Goal: Transaction & Acquisition: Purchase product/service

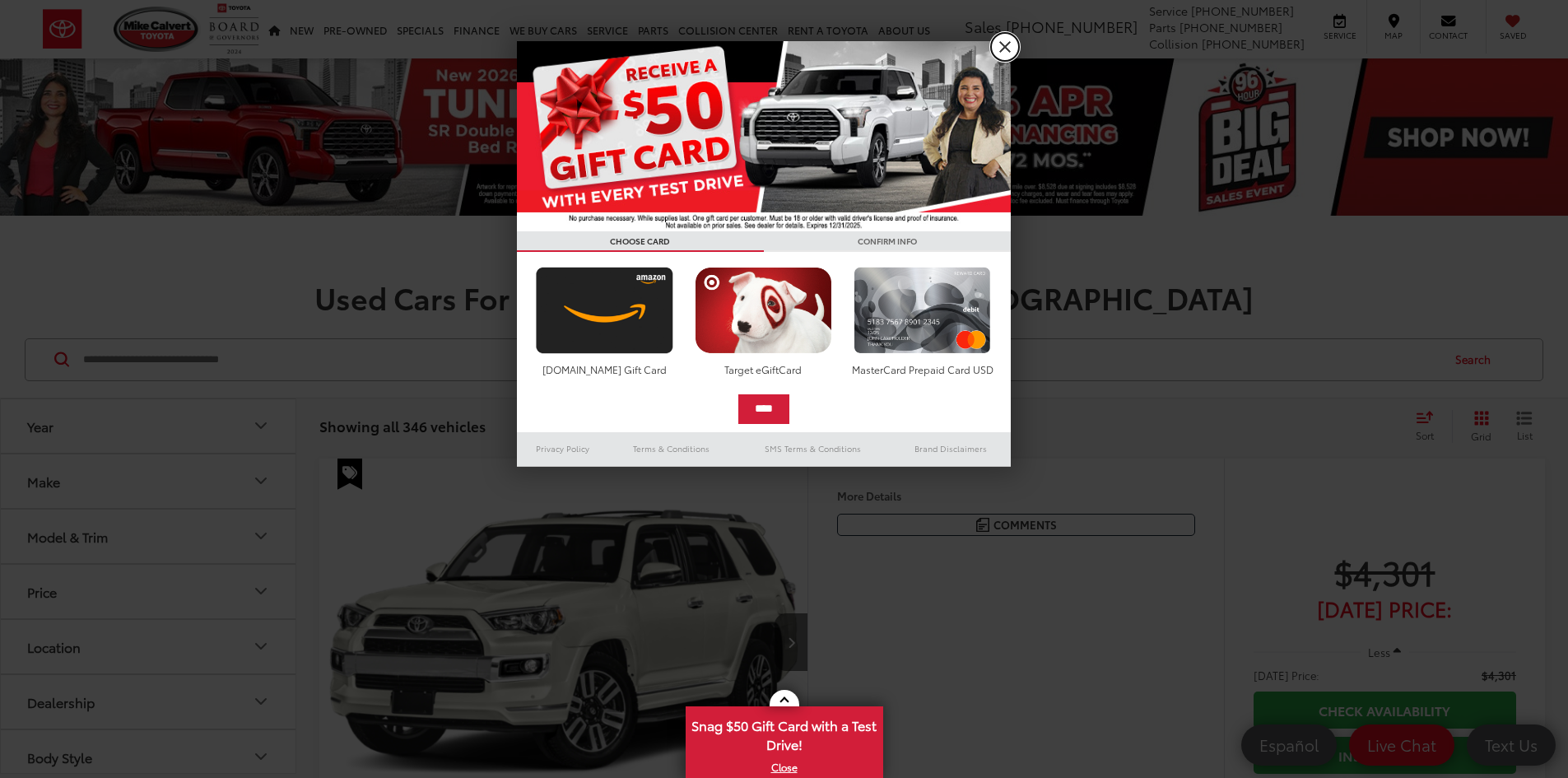
click at [1006, 42] on link "X" at bounding box center [1005, 47] width 28 height 28
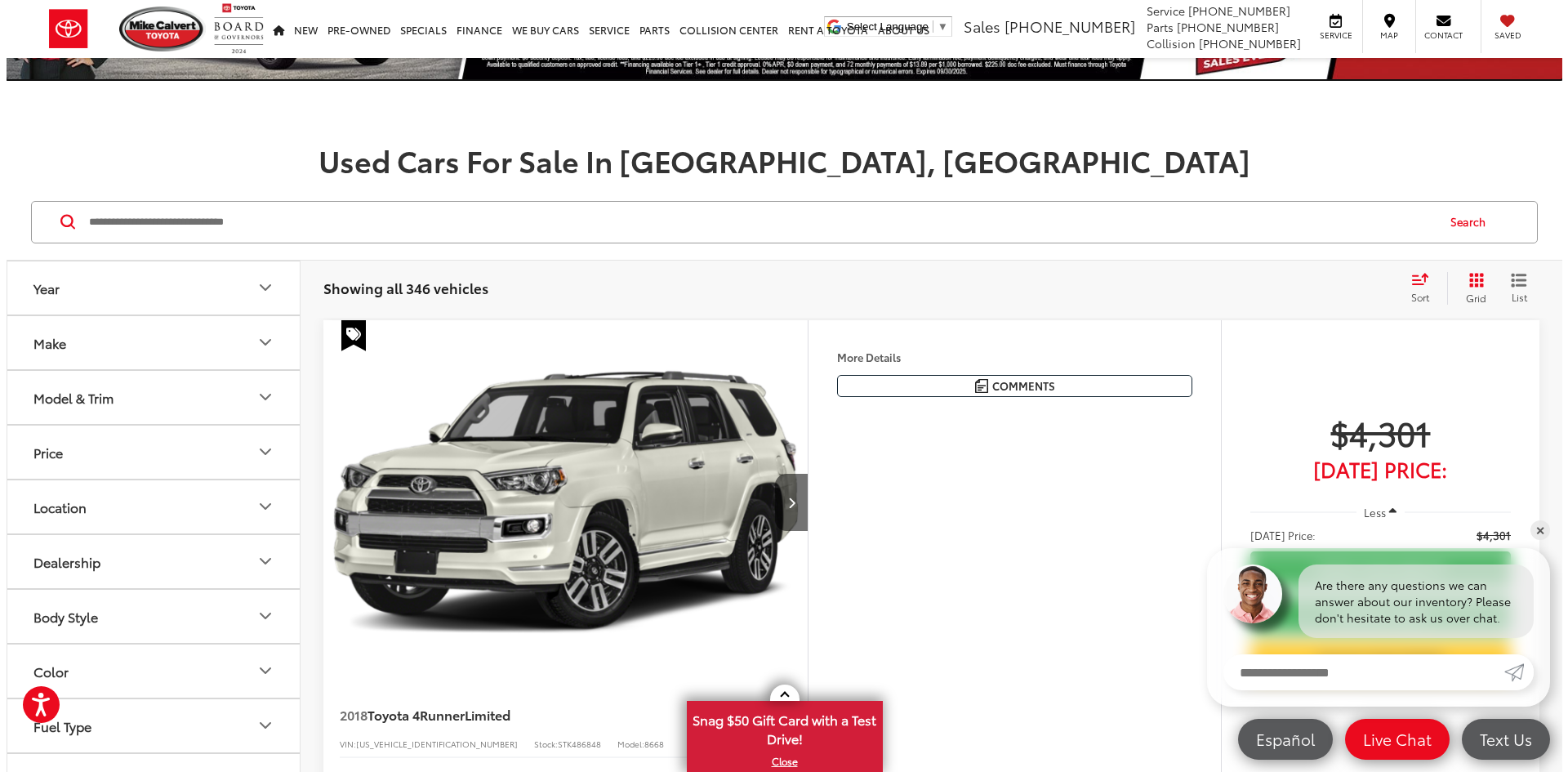
scroll to position [145, 0]
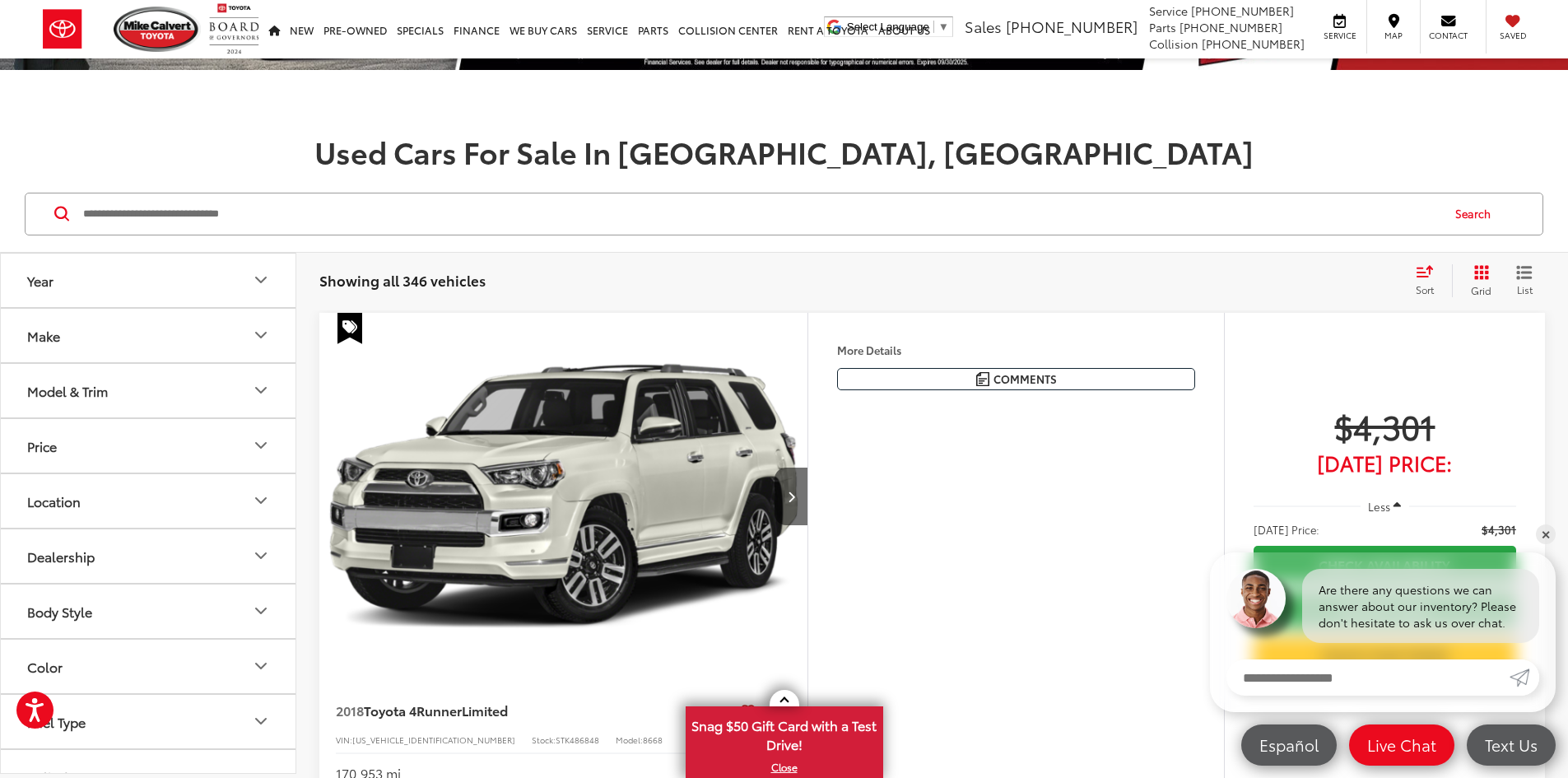
click at [0, 0] on button "More..." at bounding box center [0, 0] width 0 height 0
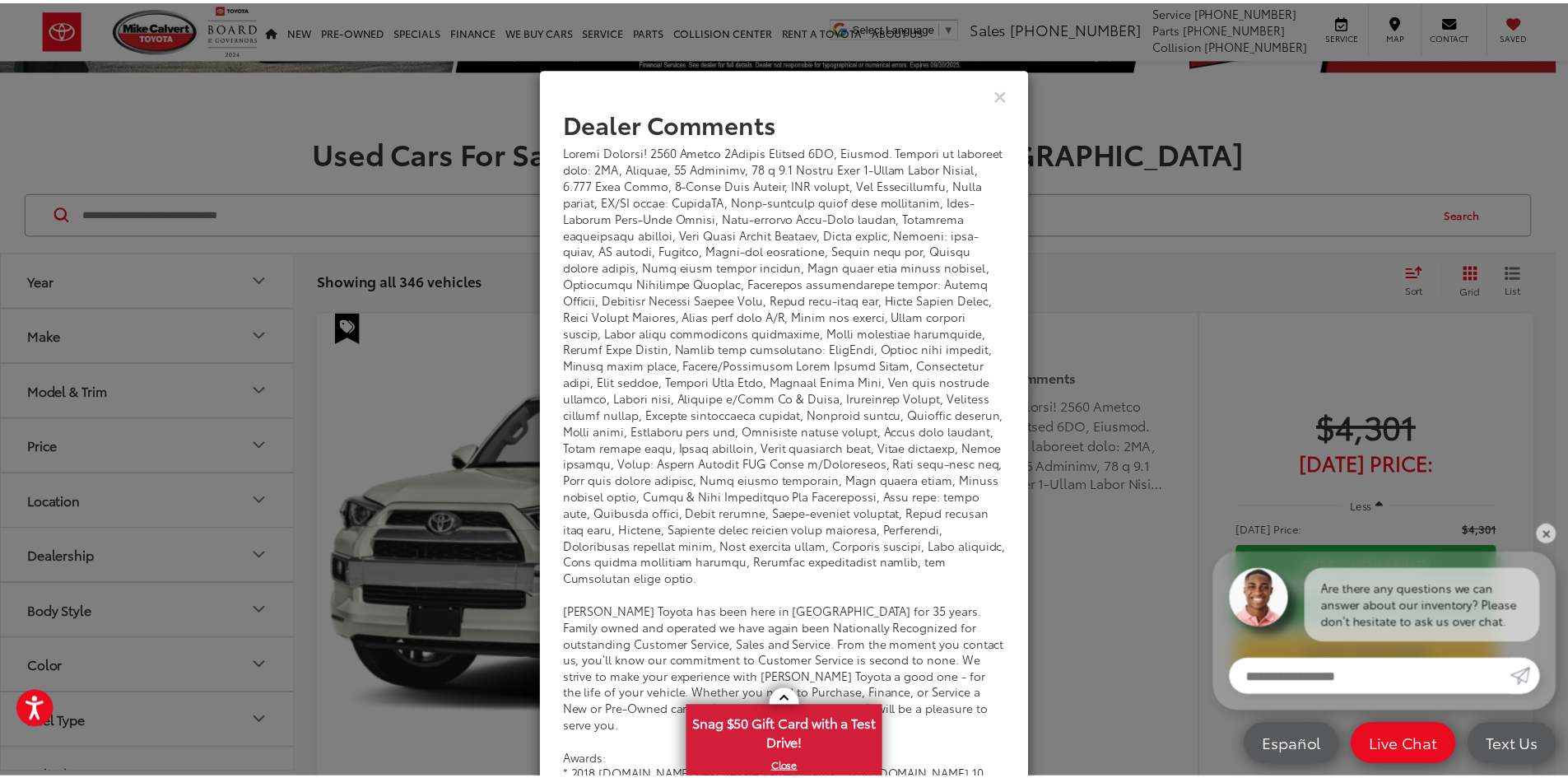
scroll to position [0, 0]
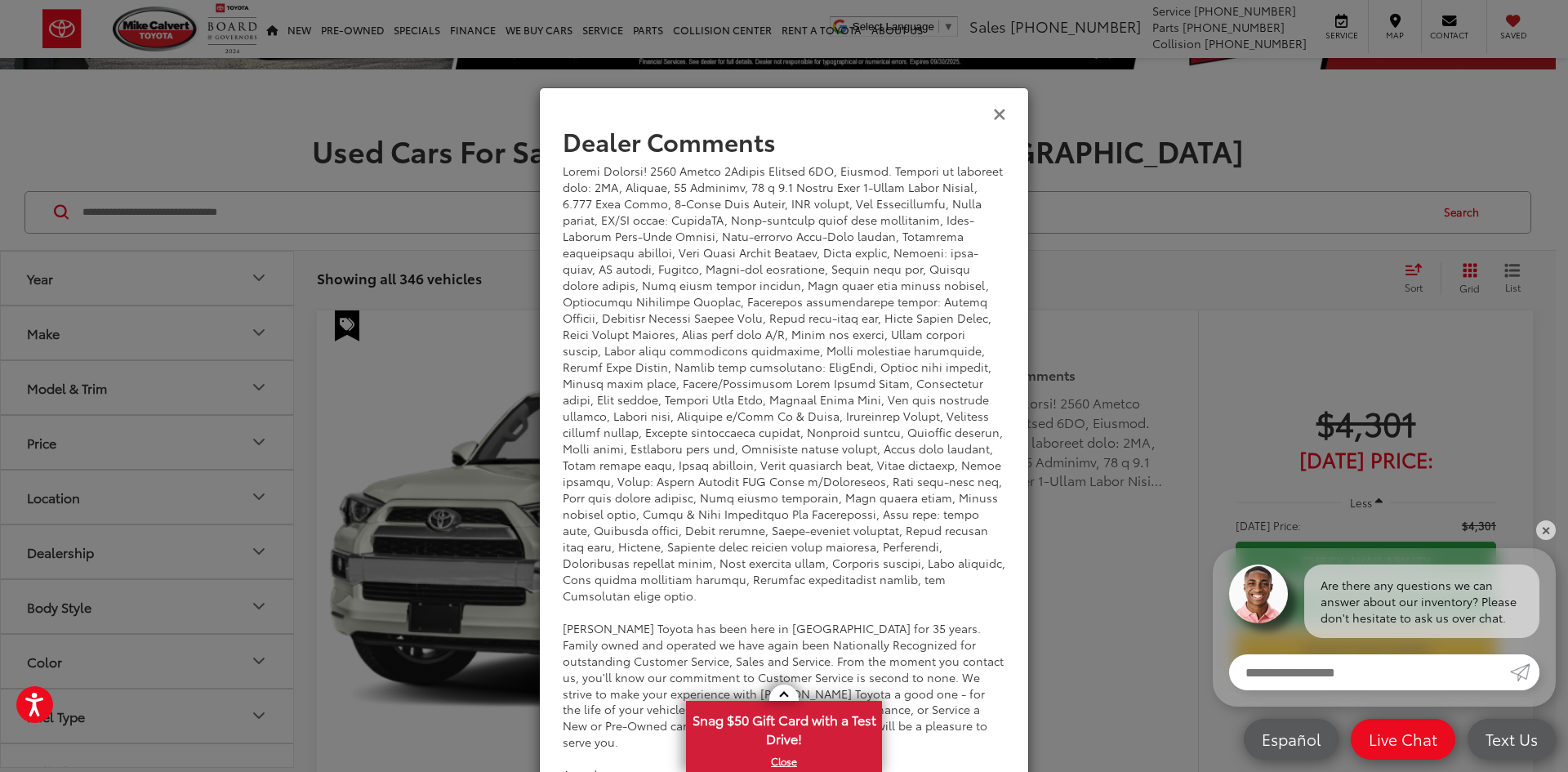
click at [999, 109] on icon "Close" at bounding box center [999, 113] width 13 height 17
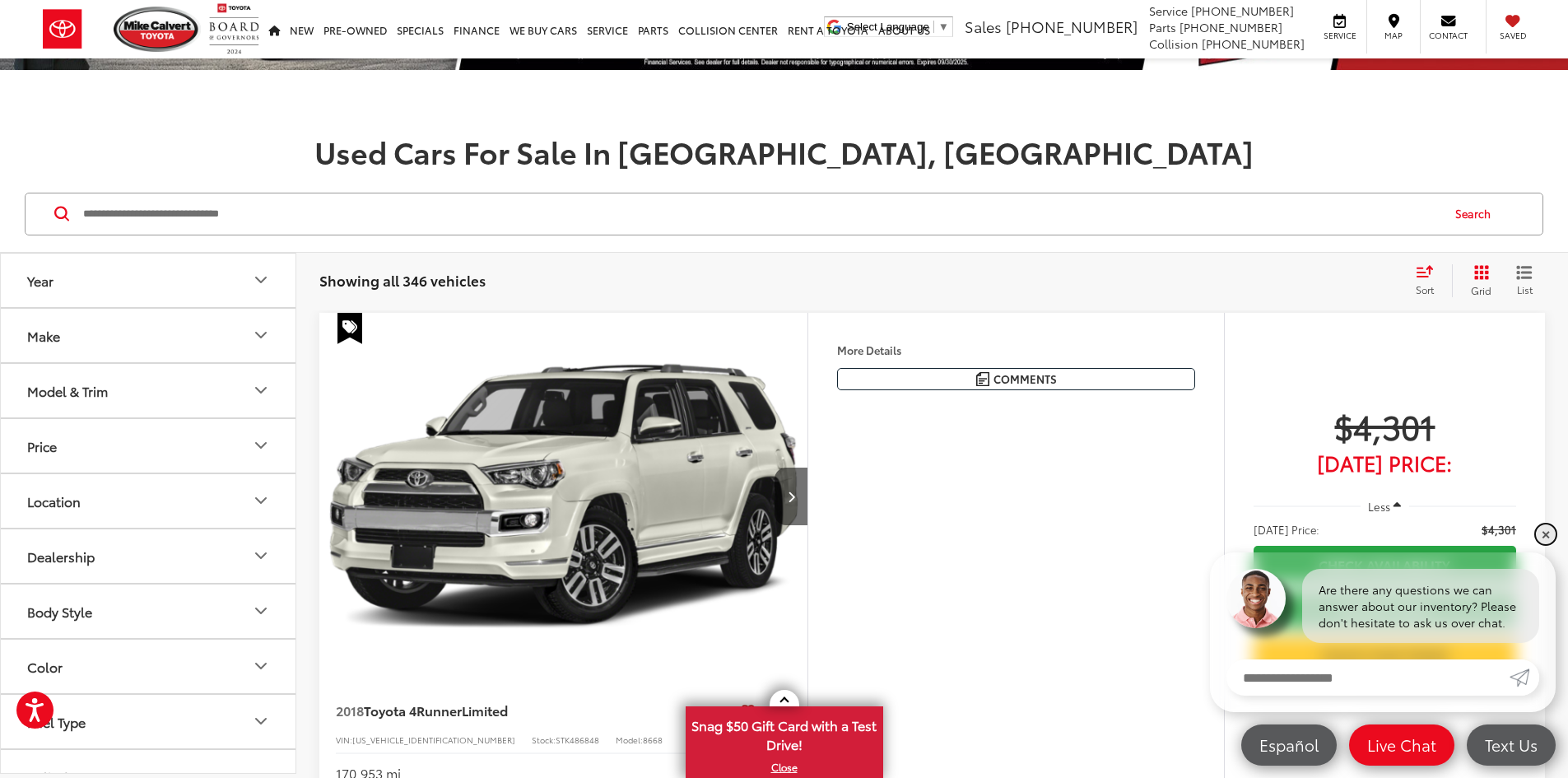
click at [1547, 525] on link "✕" at bounding box center [1546, 535] width 20 height 20
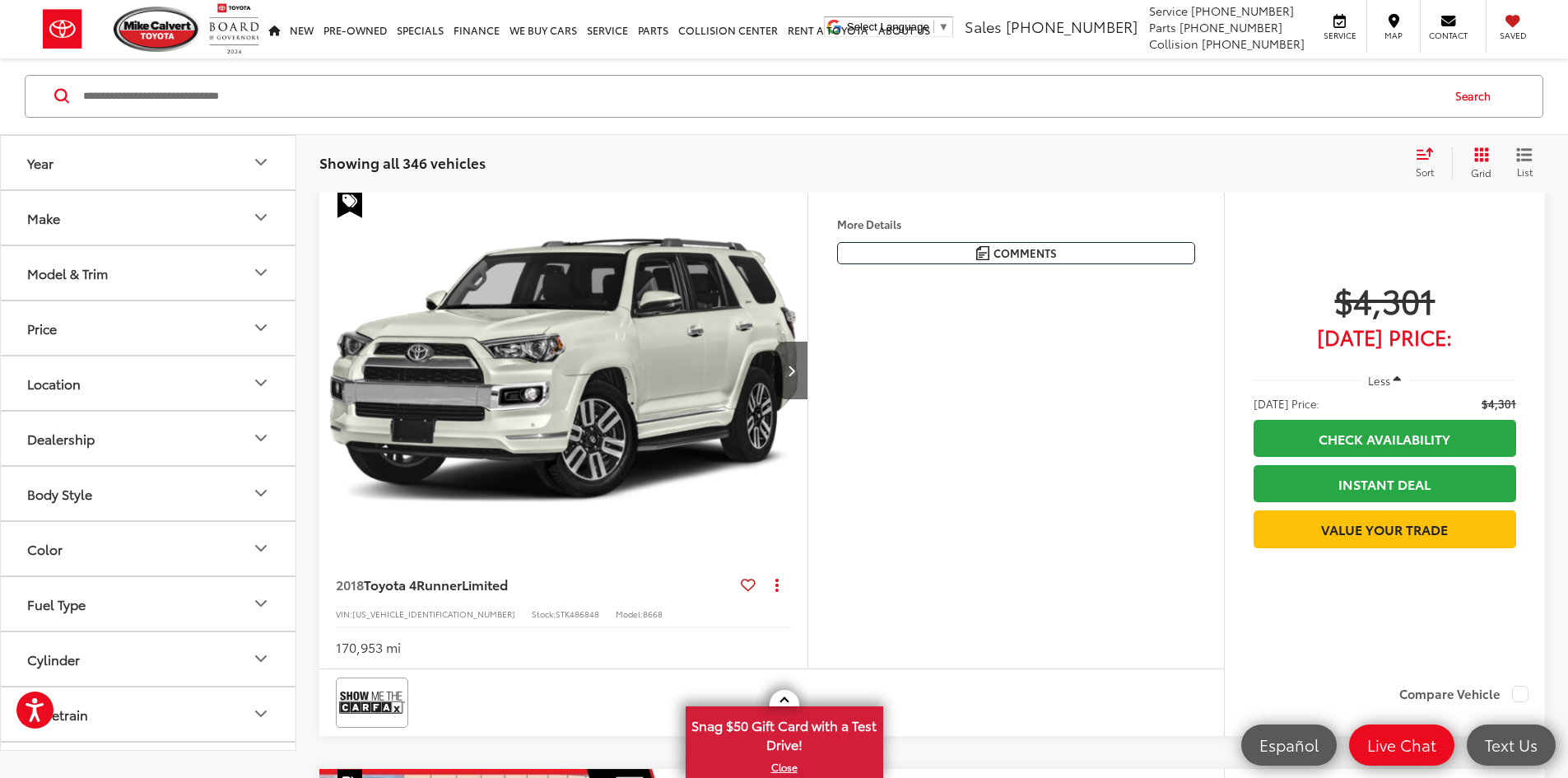
scroll to position [292, 0]
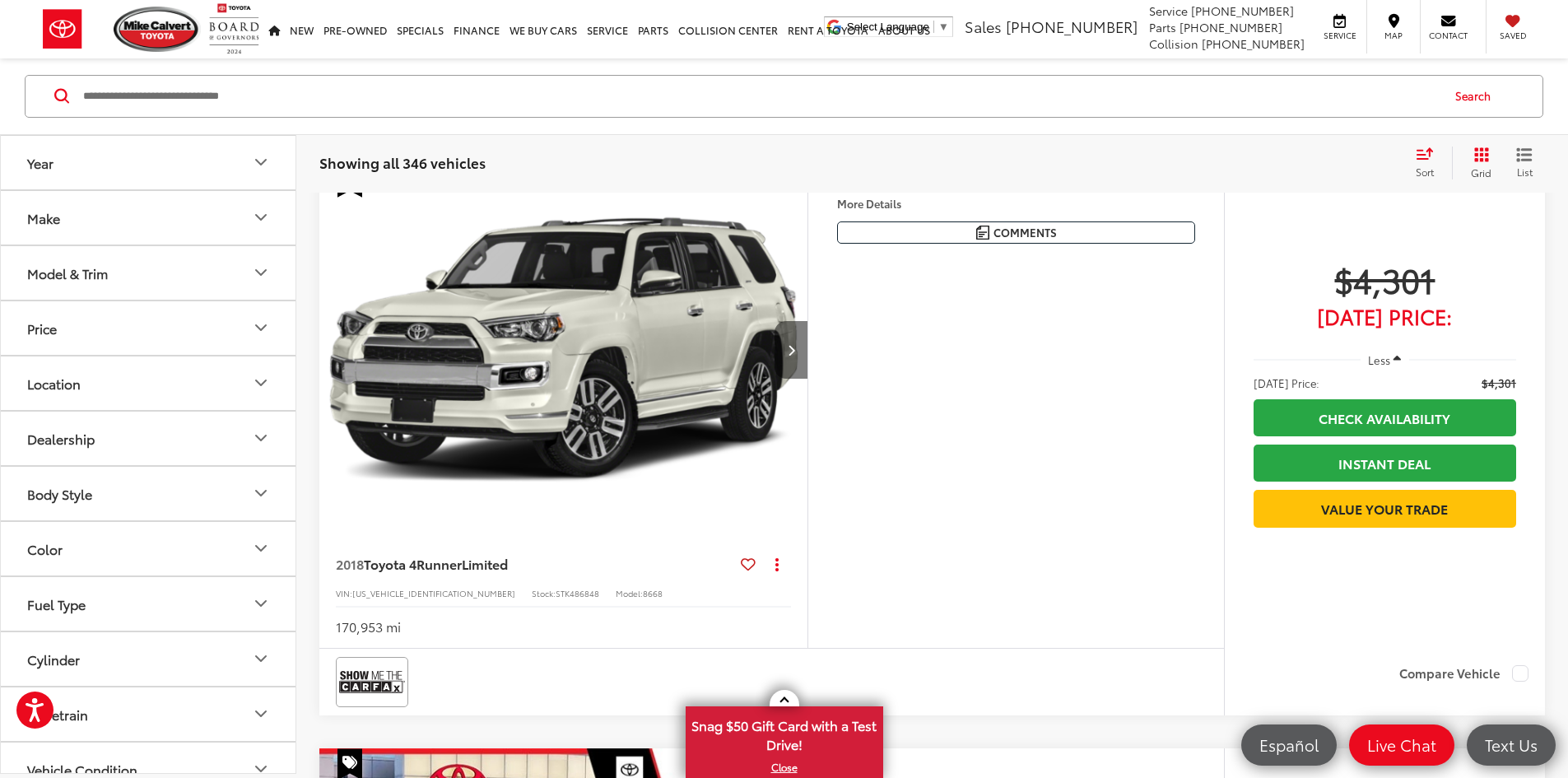
click at [807, 378] on button "Next image" at bounding box center [792, 349] width 33 height 58
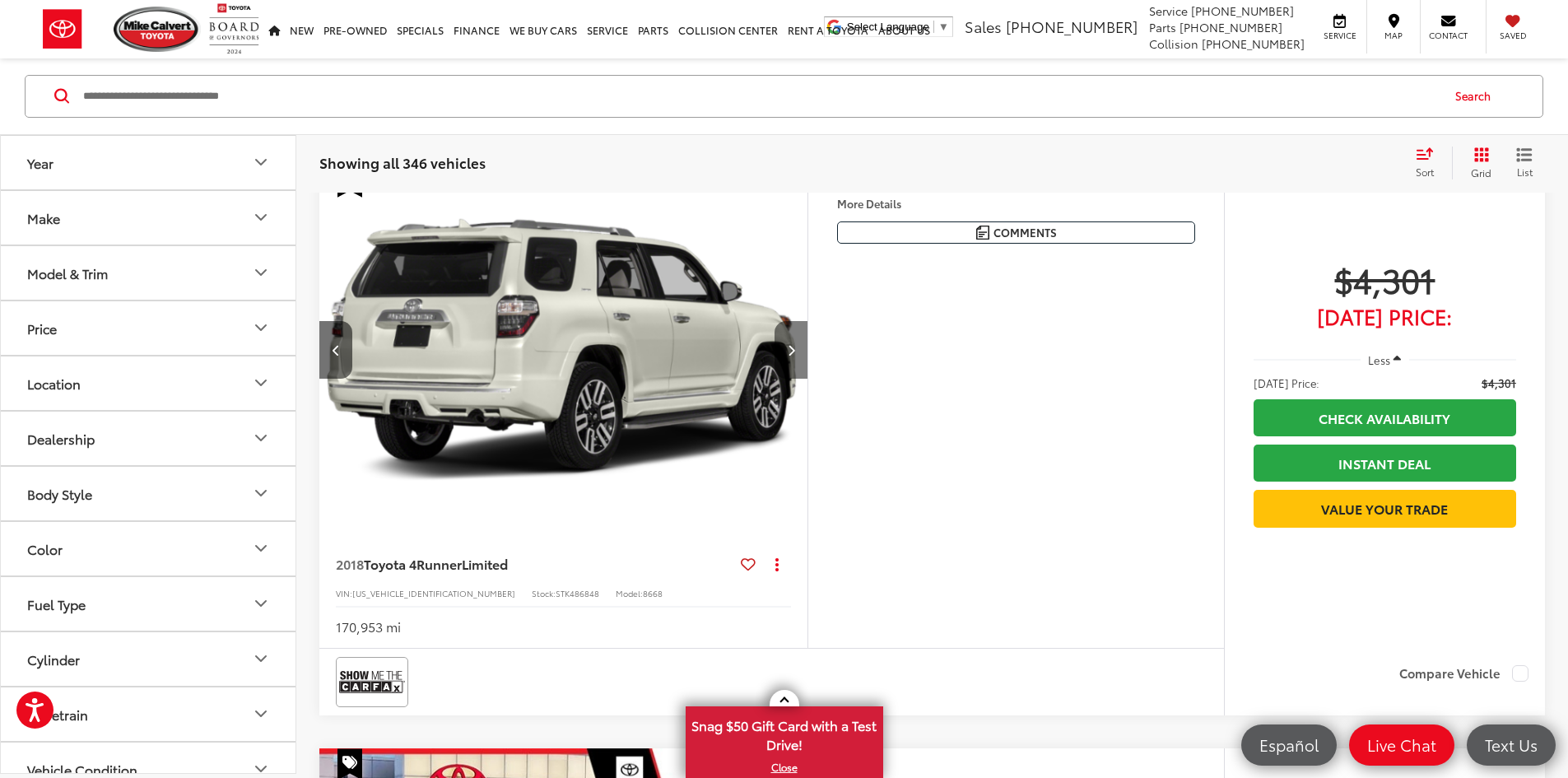
click at [807, 378] on button "Next image" at bounding box center [792, 349] width 33 height 58
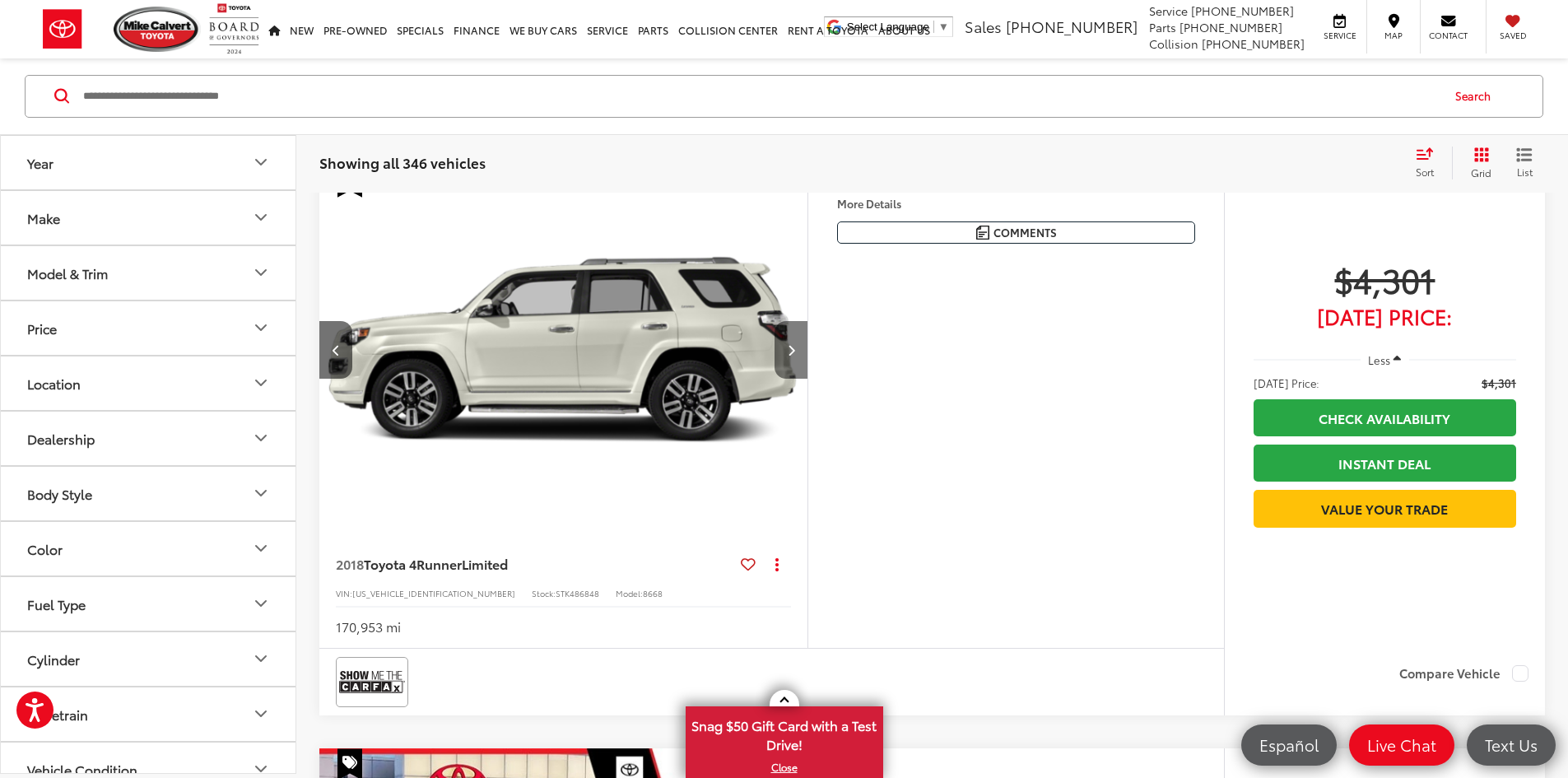
click at [807, 378] on button "Next image" at bounding box center [792, 349] width 33 height 58
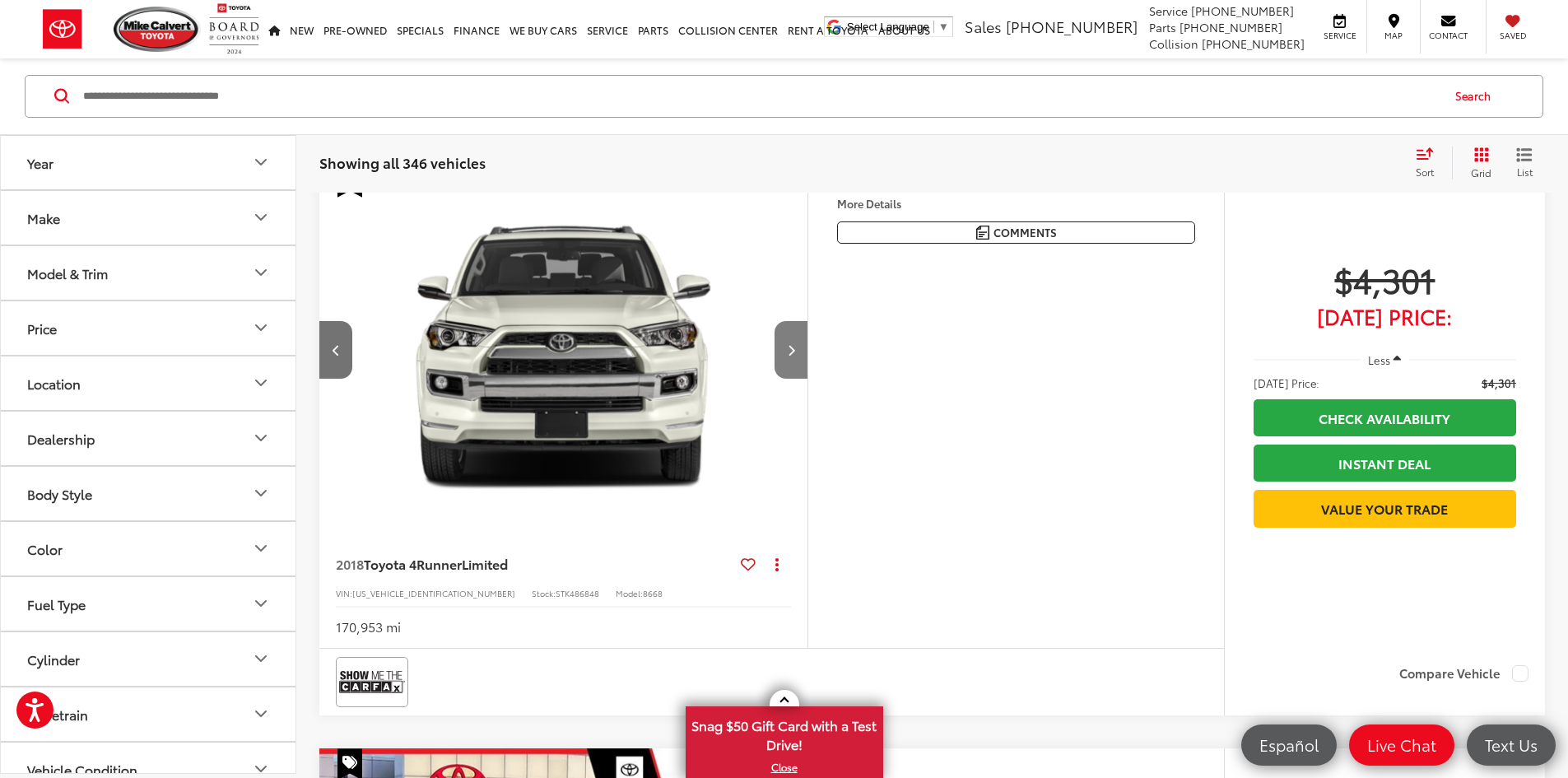
click at [807, 378] on button "Next image" at bounding box center [792, 349] width 33 height 58
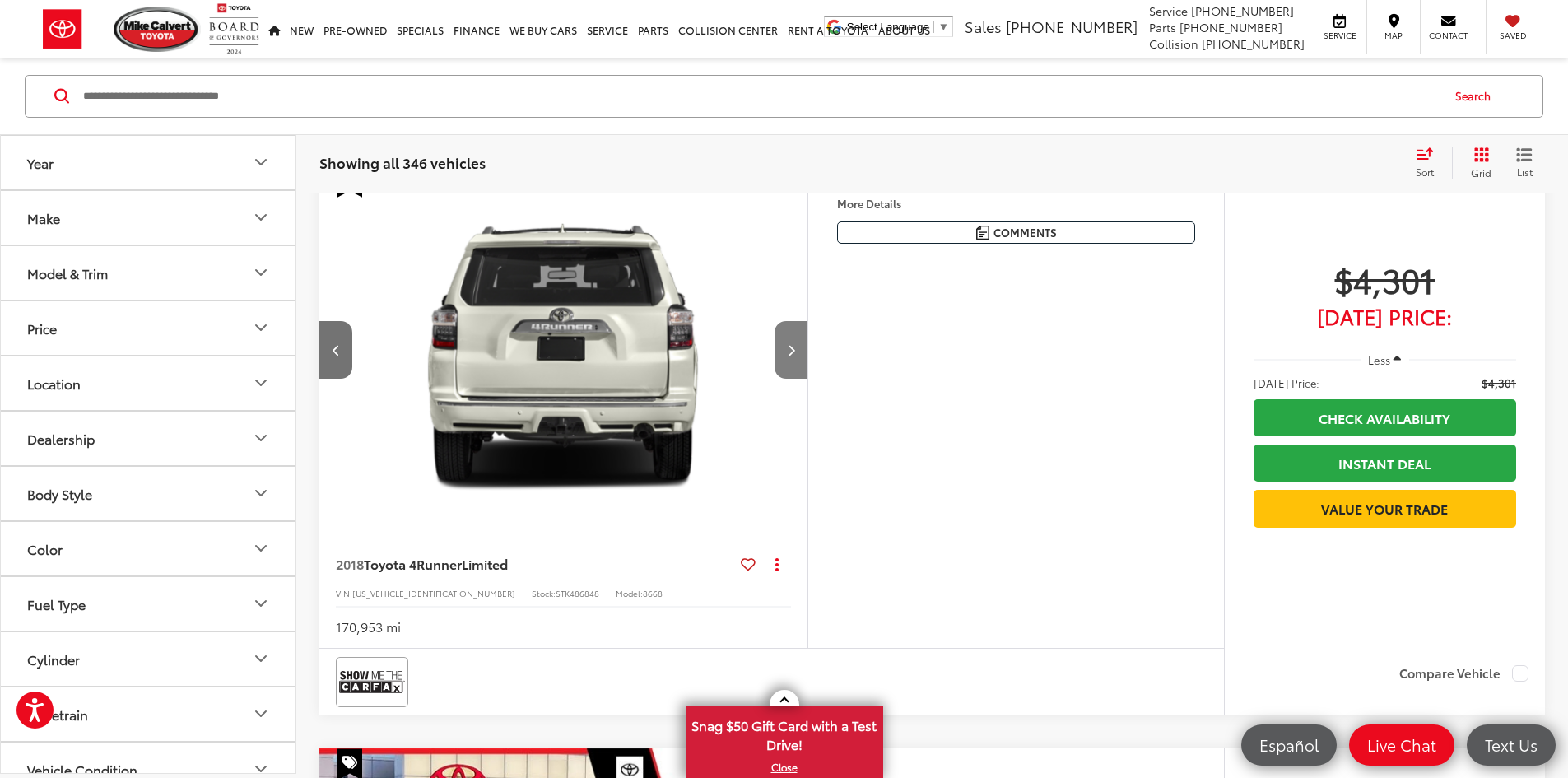
click at [807, 378] on button "Next image" at bounding box center [792, 349] width 33 height 58
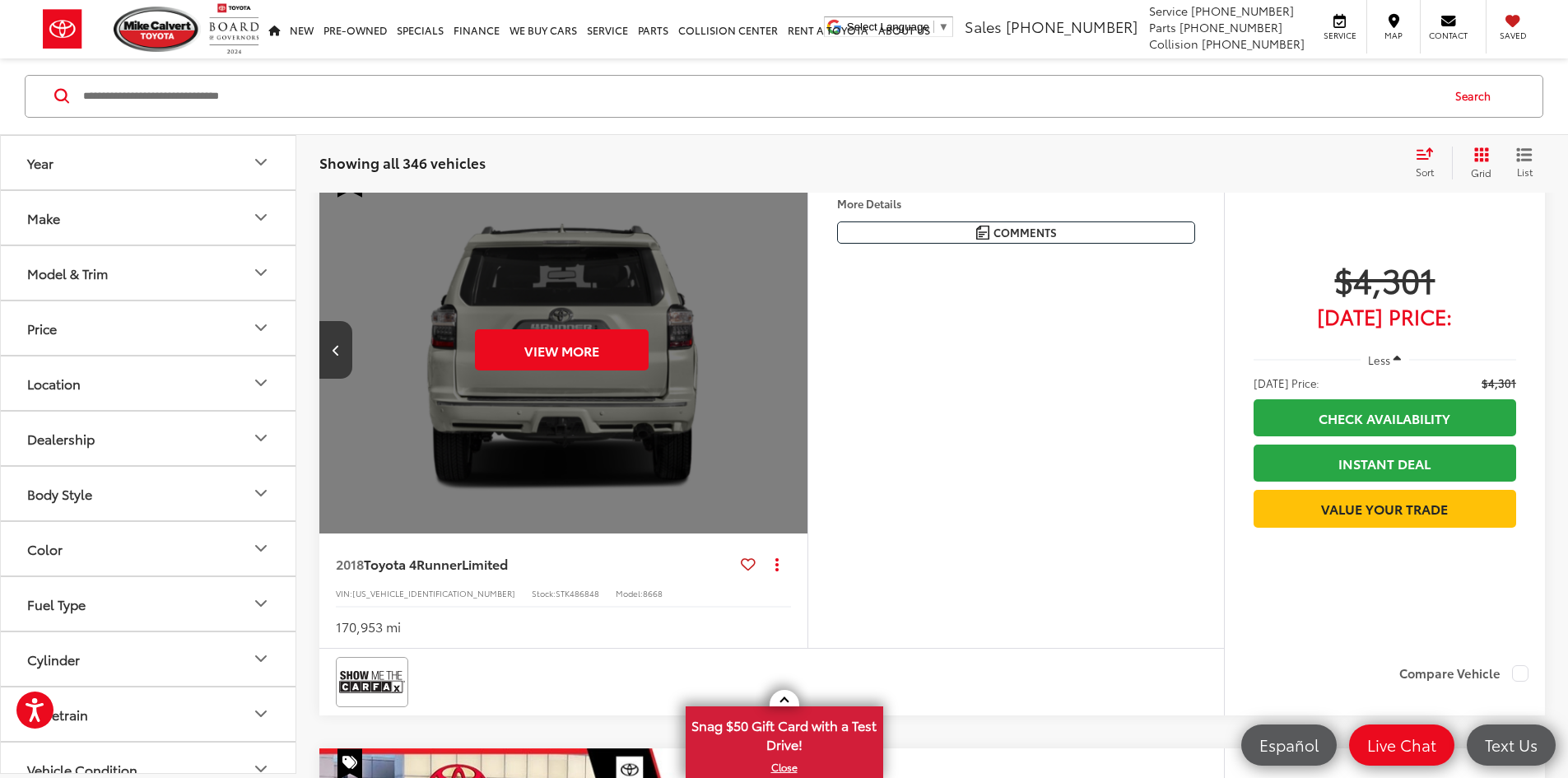
scroll to position [0, 3122]
click at [649, 370] on button "View More" at bounding box center [562, 350] width 174 height 41
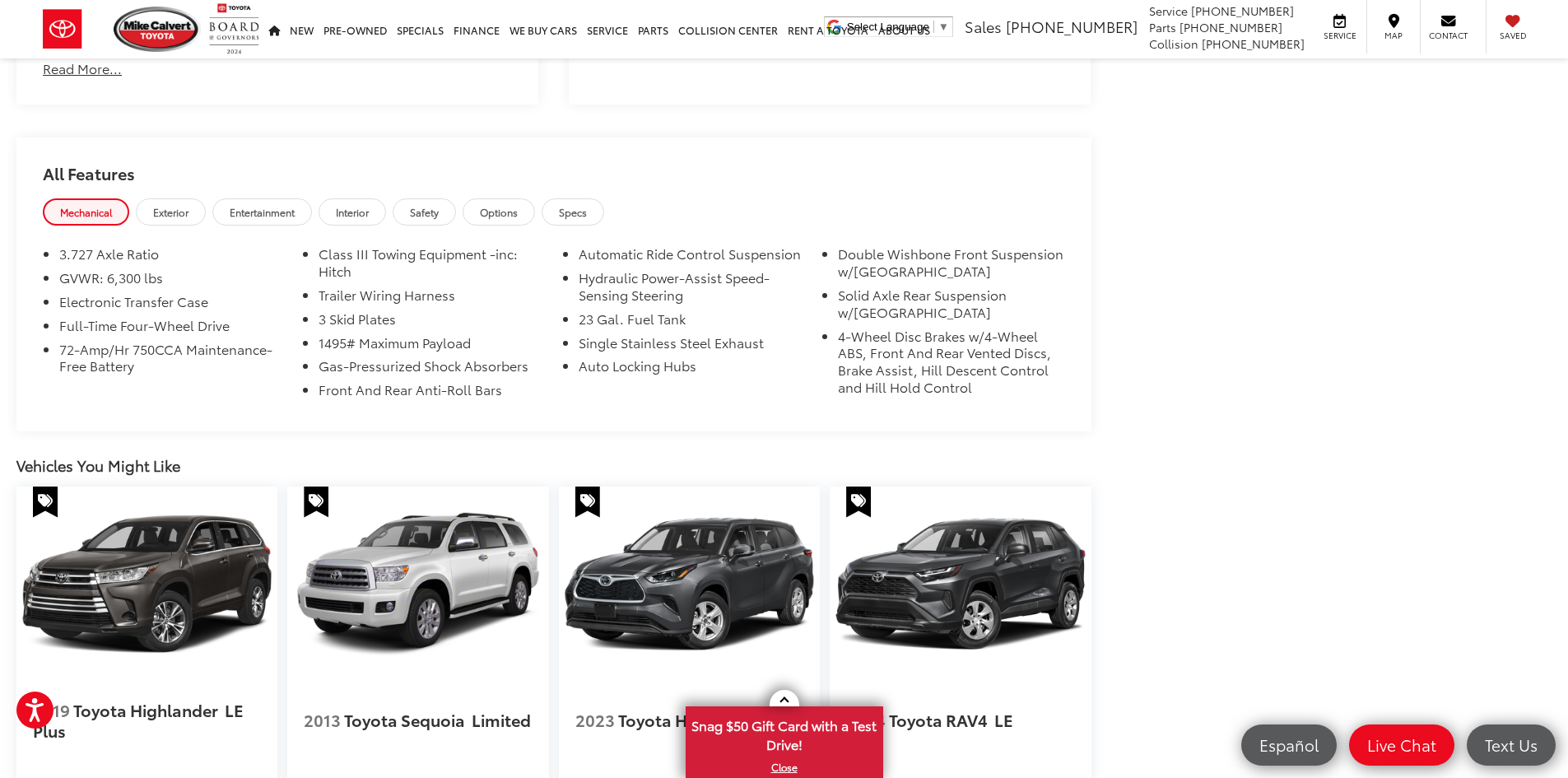
scroll to position [1337, 0]
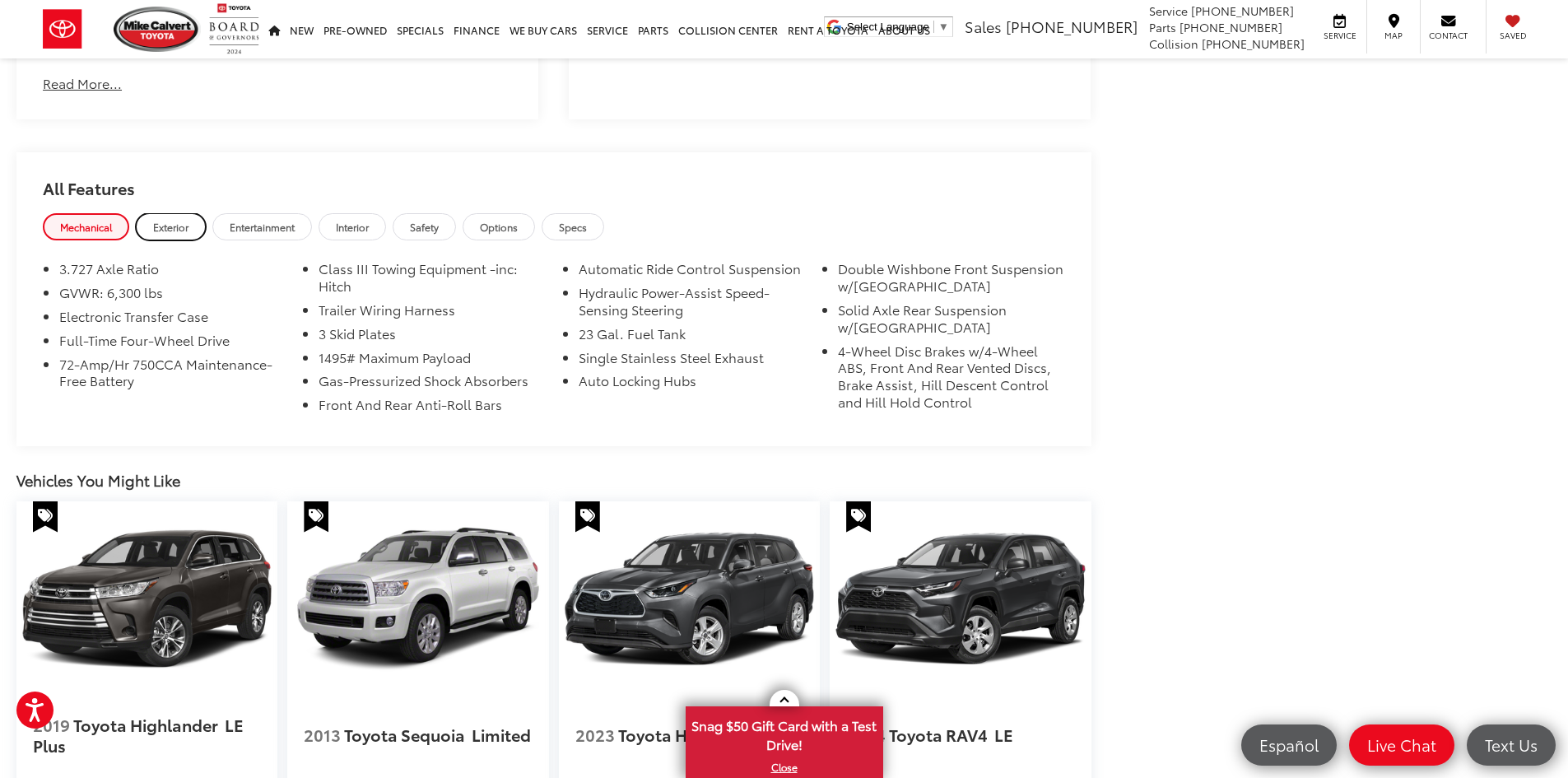
click at [196, 238] on link "Exterior" at bounding box center [171, 227] width 70 height 27
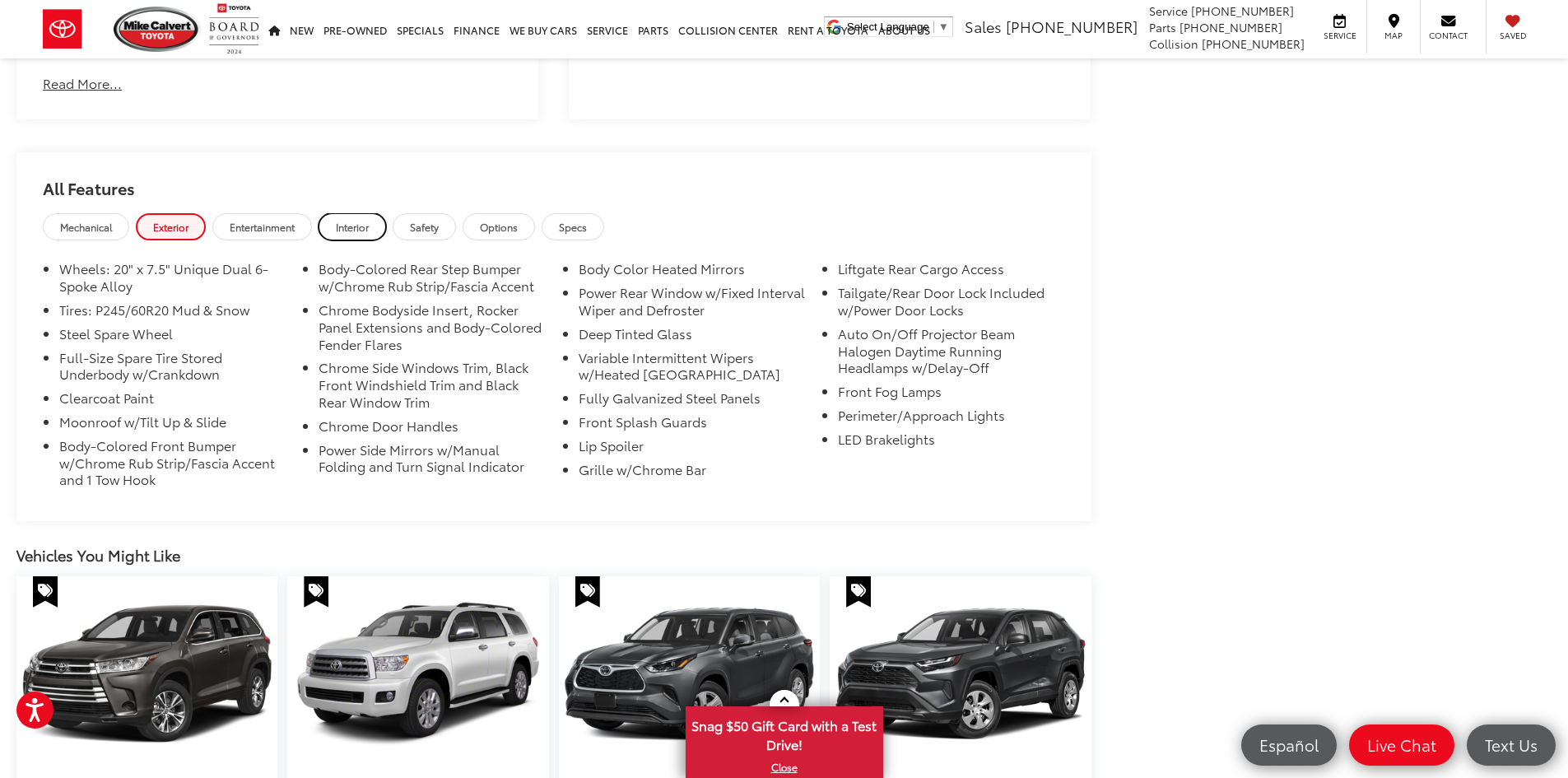
click at [369, 224] on span "Interior" at bounding box center [353, 227] width 33 height 14
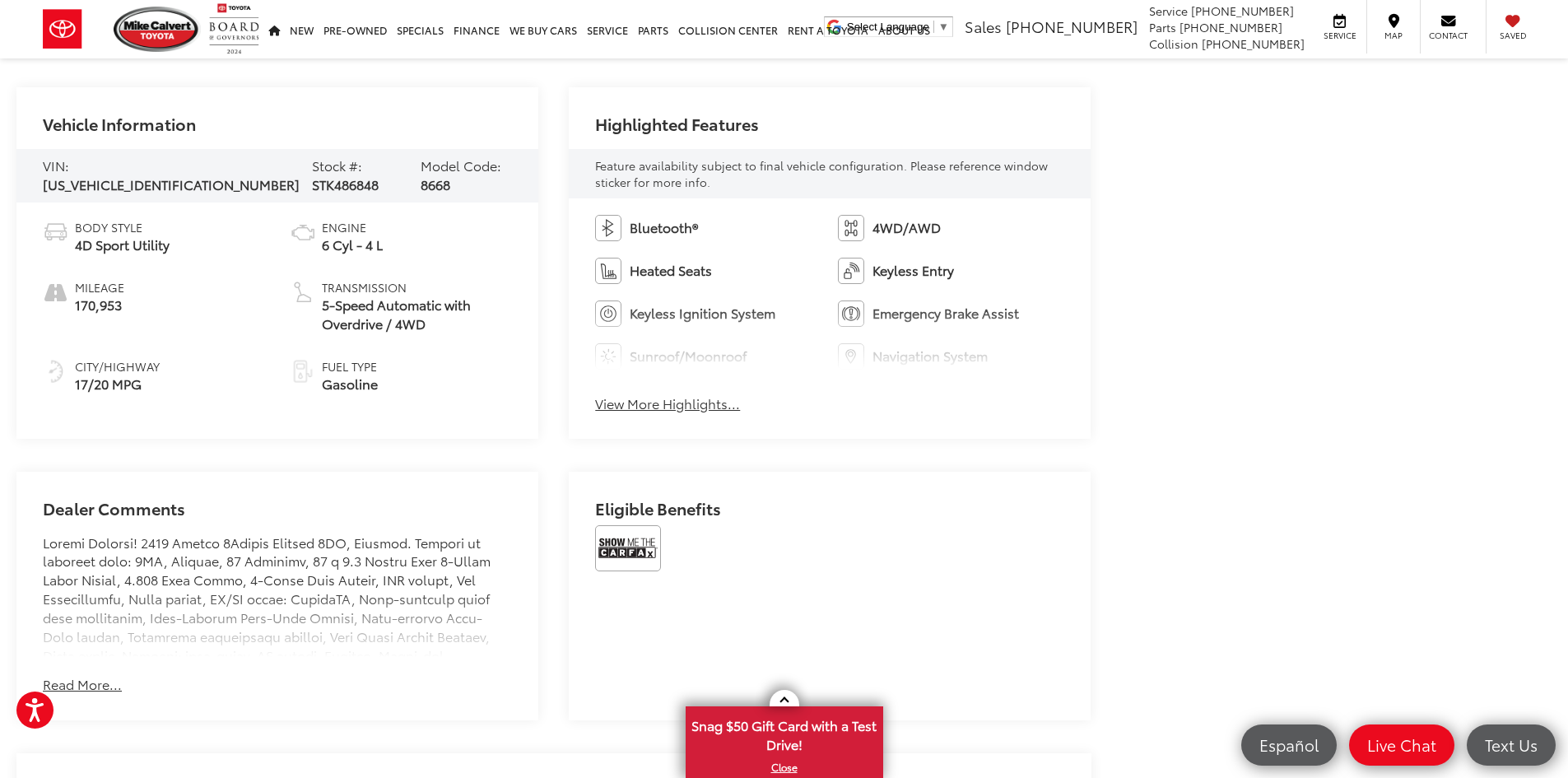
scroll to position [733, 0]
click at [730, 407] on button "View More Highlights..." at bounding box center [668, 407] width 145 height 19
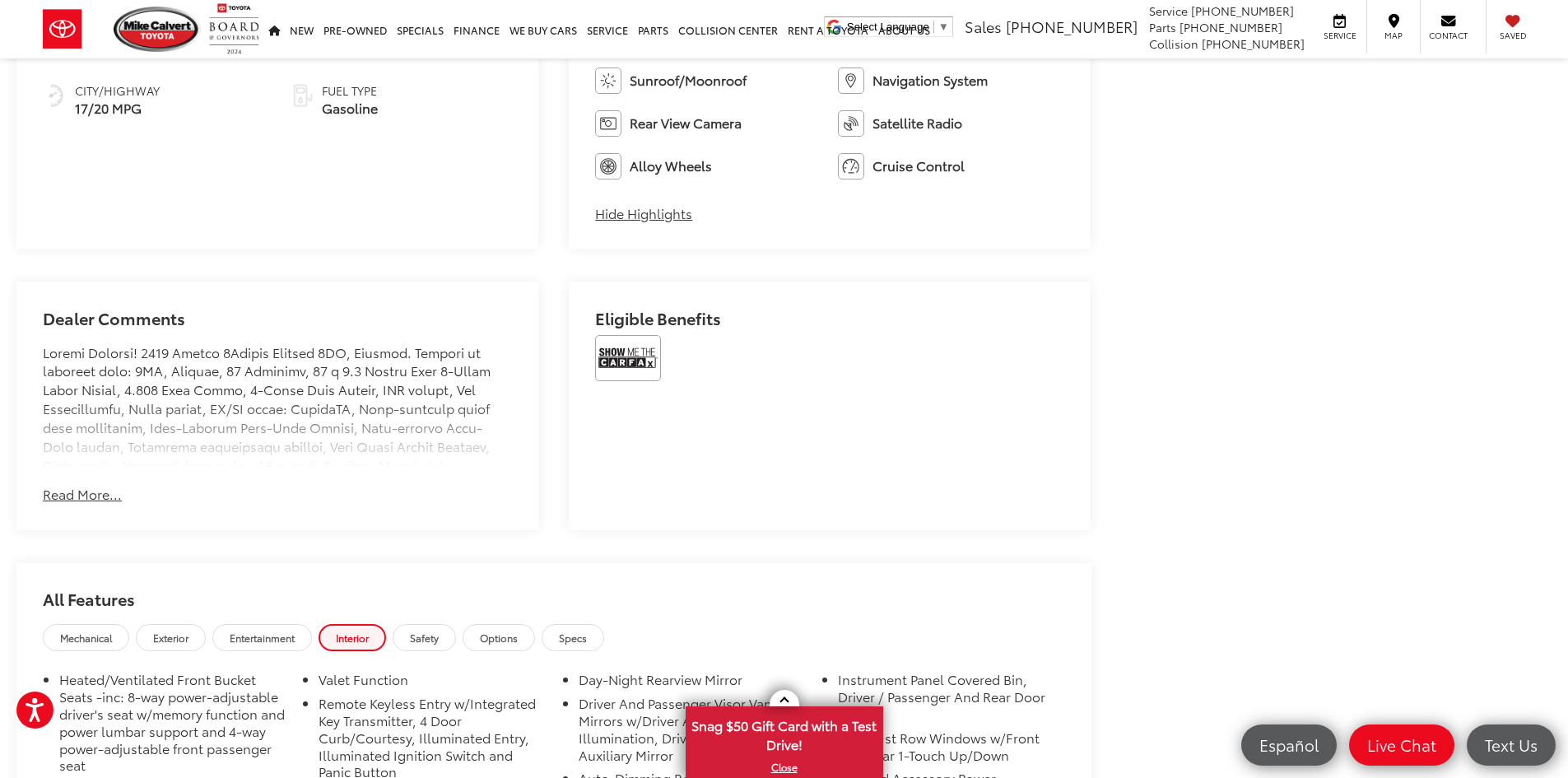
scroll to position [1009, 0]
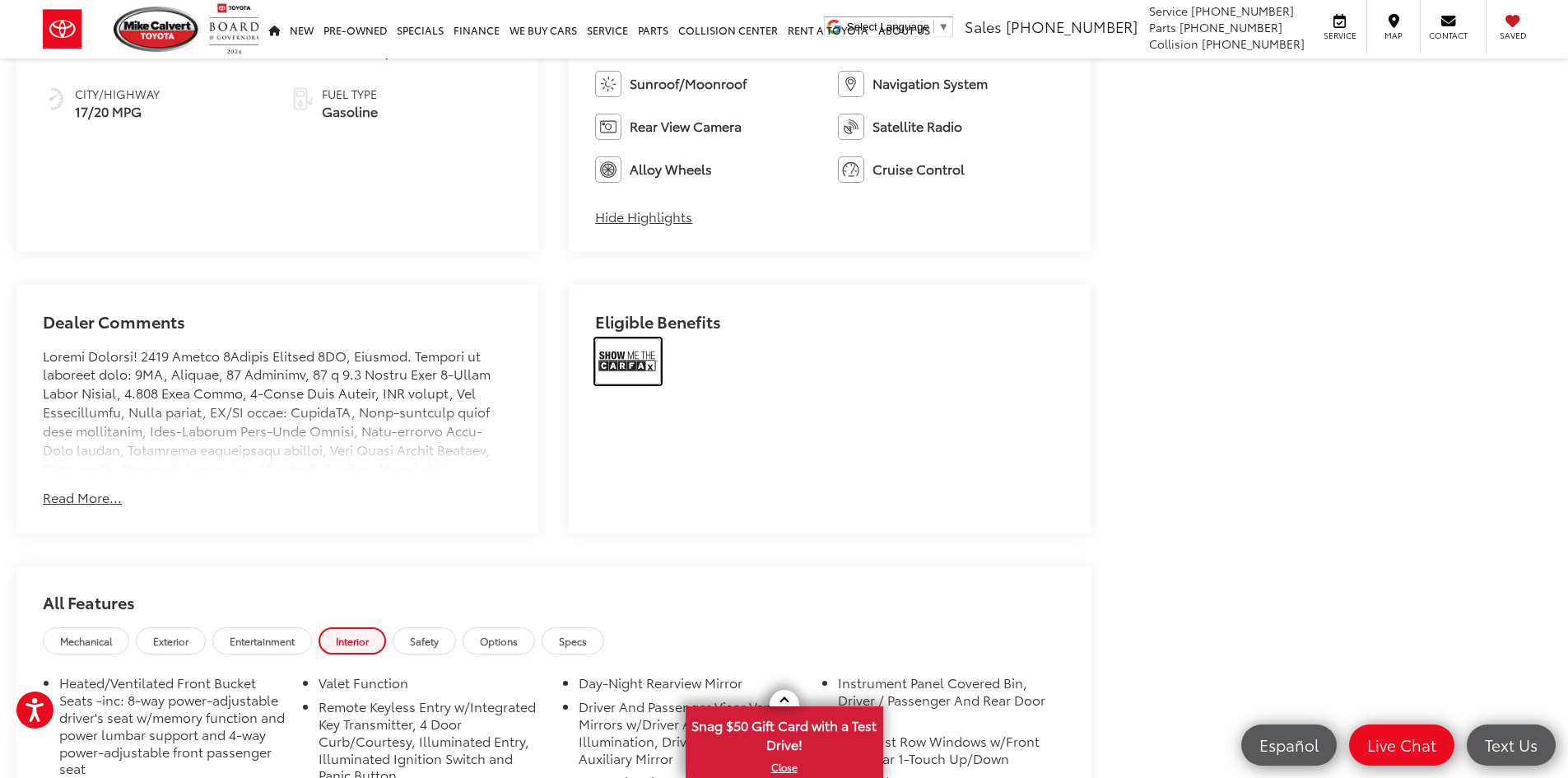
click at [621, 367] on img at bounding box center [628, 361] width 65 height 46
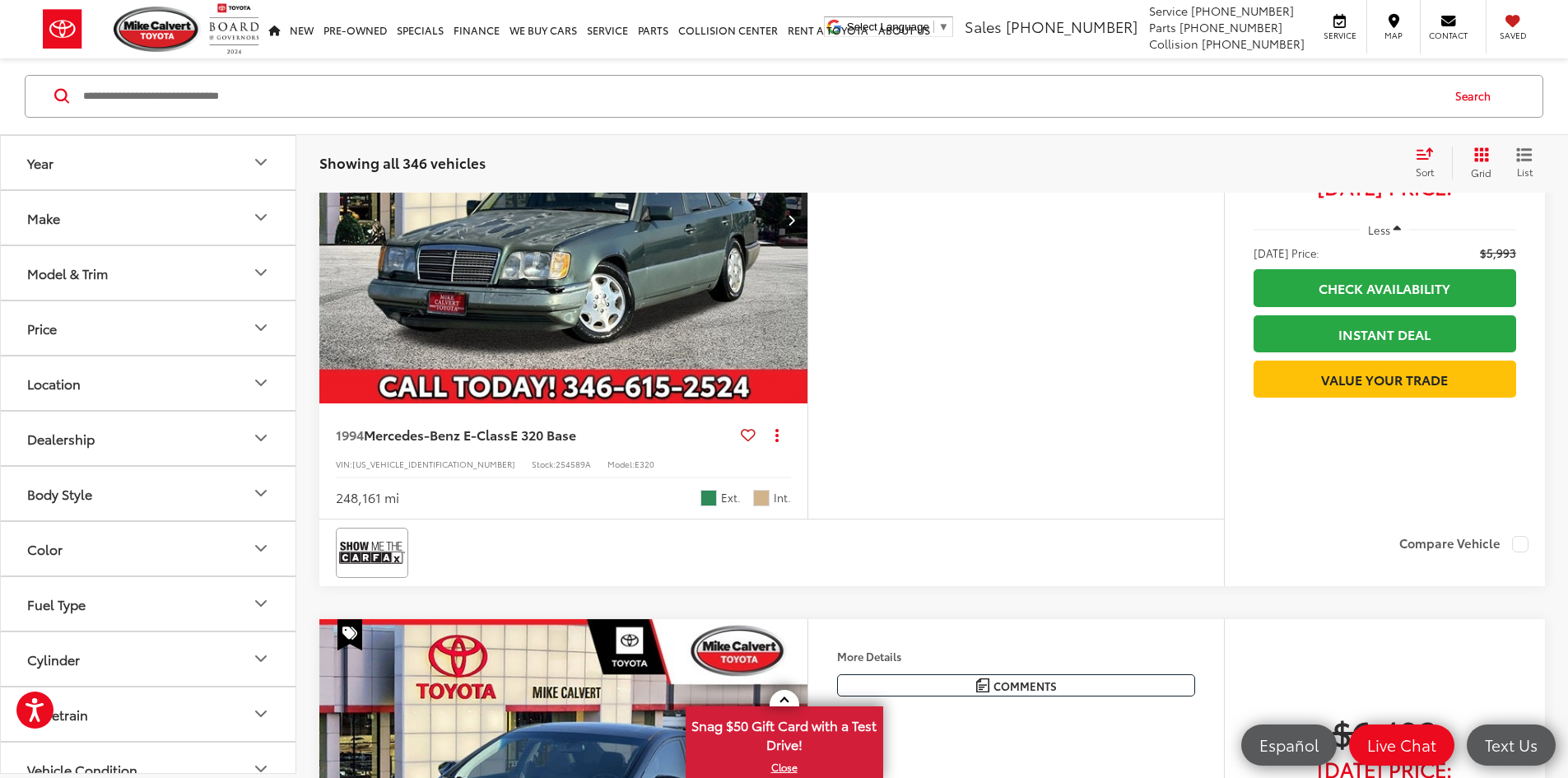
scroll to position [1025, 0]
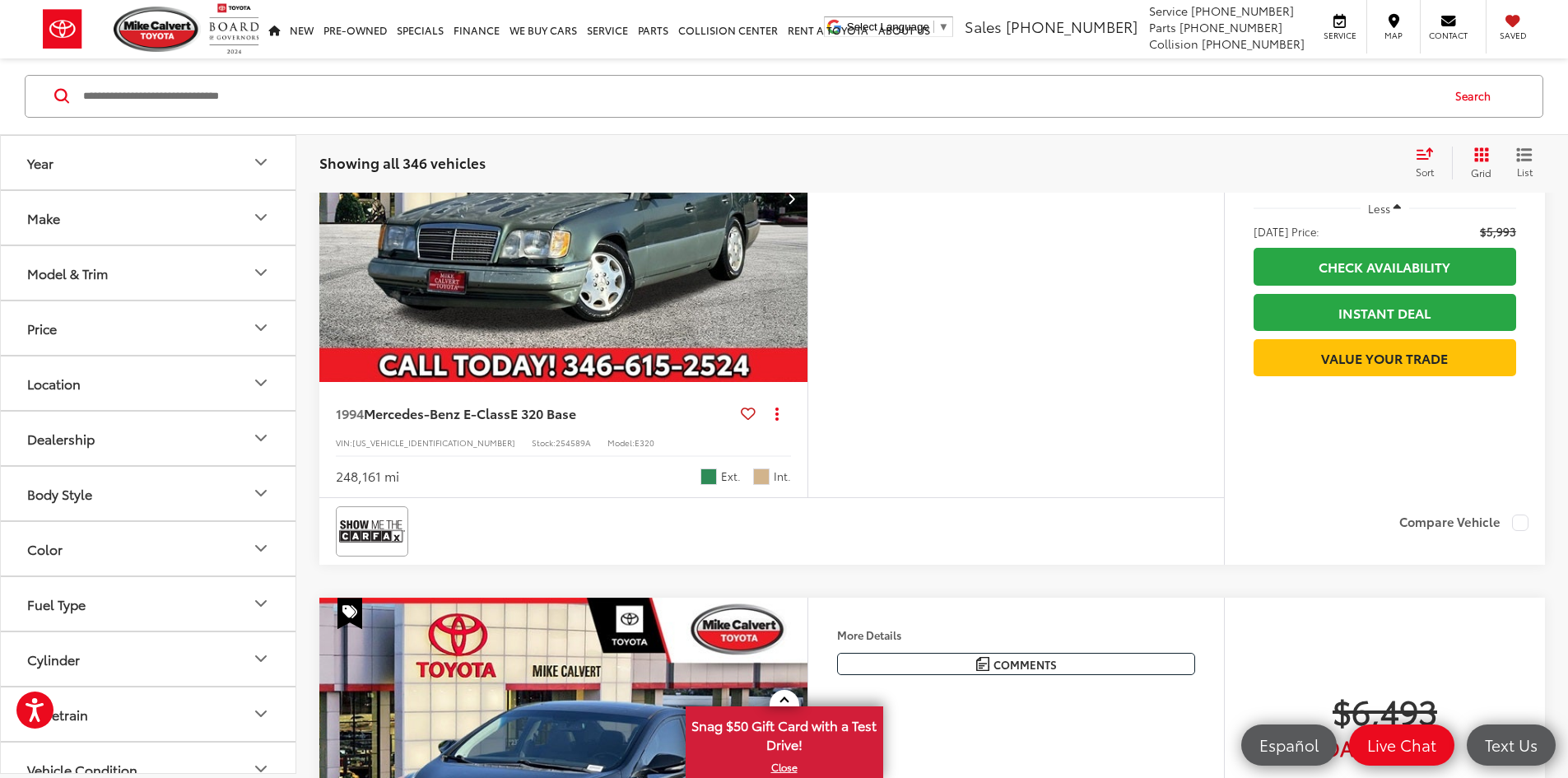
click at [0, 0] on button "More..." at bounding box center [0, 0] width 0 height 0
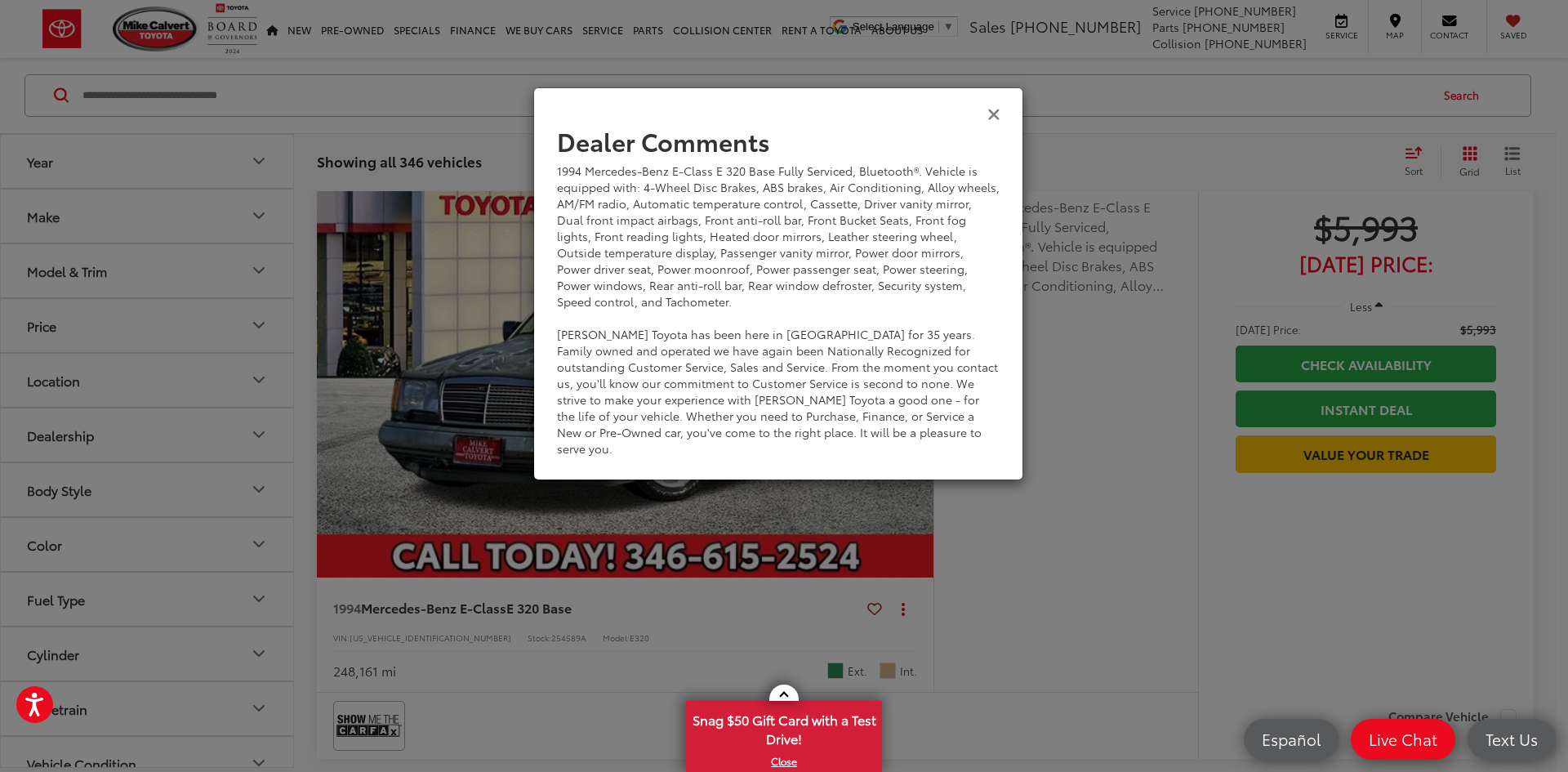
click at [992, 112] on icon "Close" at bounding box center [993, 113] width 13 height 17
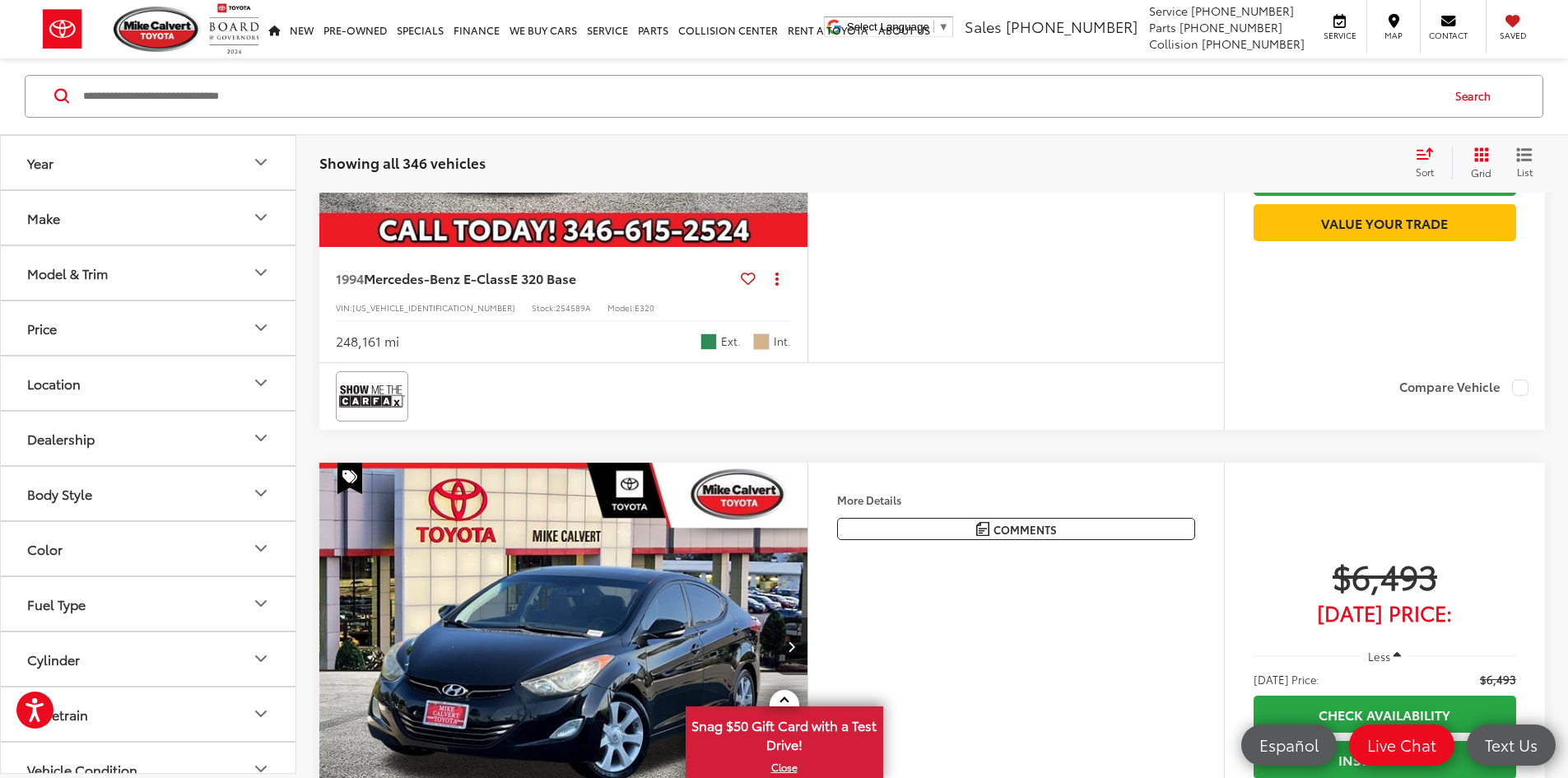
scroll to position [1182, 0]
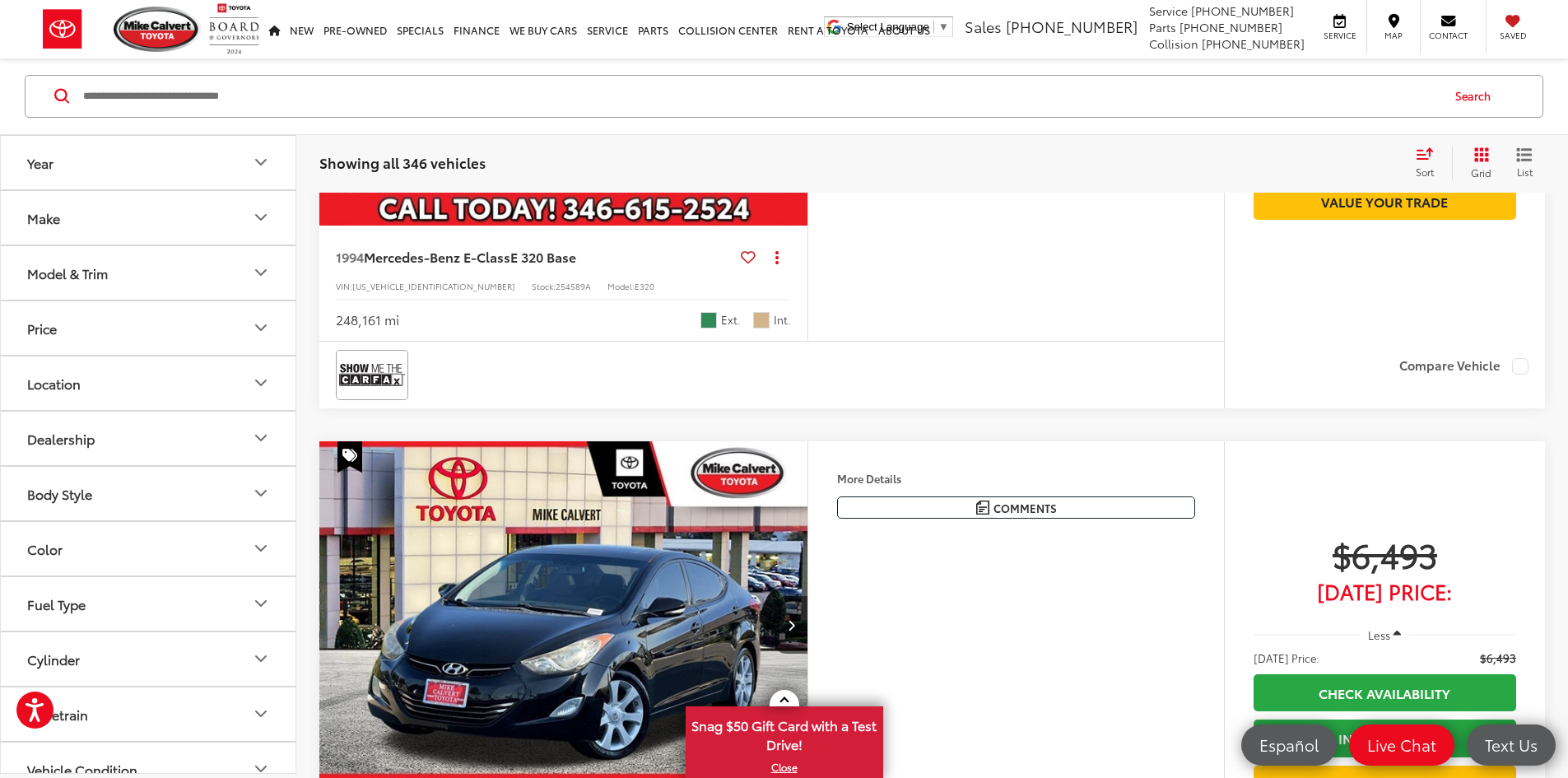
click at [1436, 175] on link "Instant Deal" at bounding box center [1385, 156] width 263 height 37
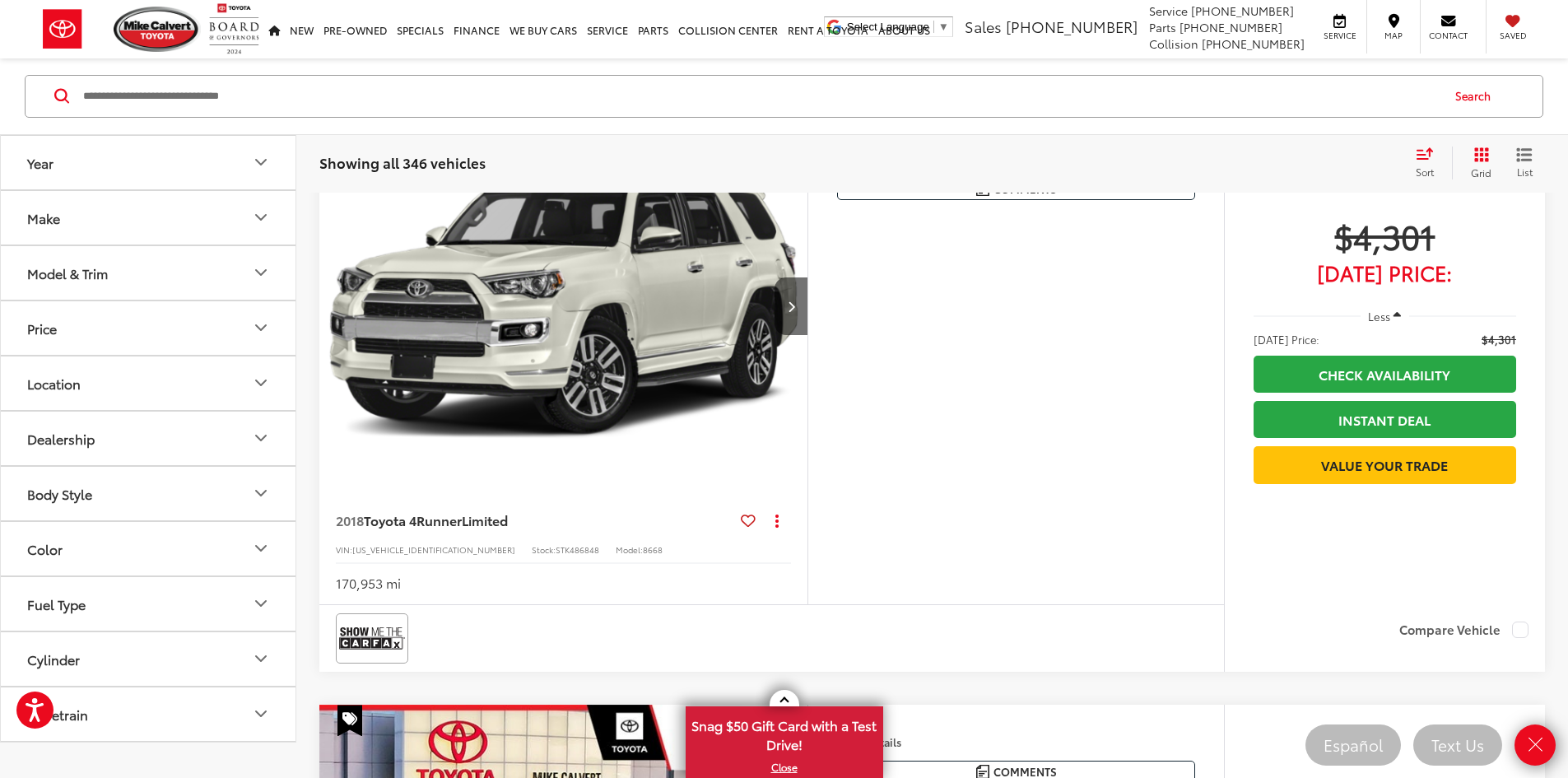
scroll to position [410, 0]
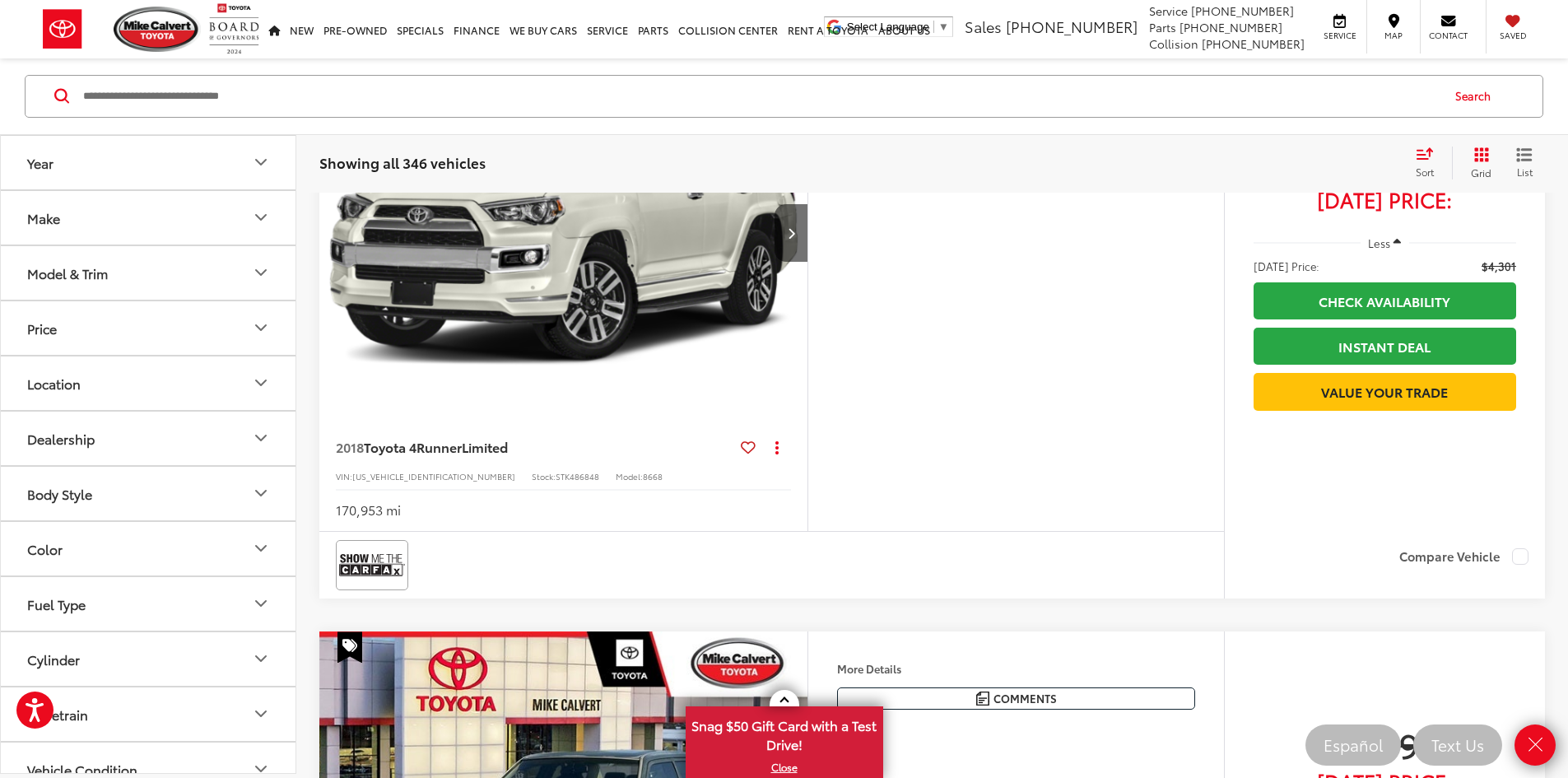
click at [1111, 532] on div "Features Bluetooth® 4WD/AWD Heated Seats Keyless Entry Keyless Ignition System …" at bounding box center [1016, 291] width 416 height 483
click at [1540, 737] on icon "Close" at bounding box center [1536, 745] width 23 height 23
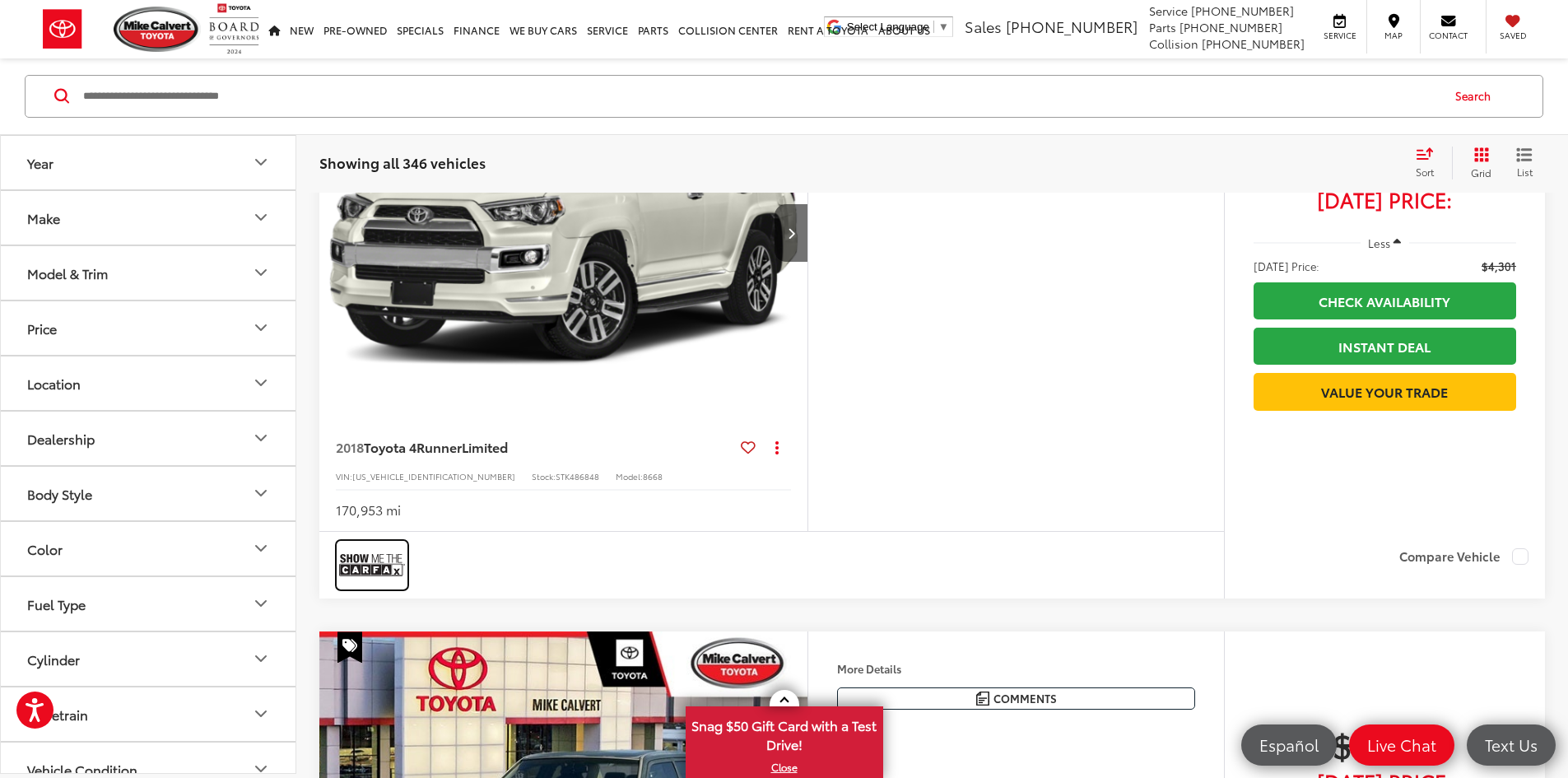
click at [371, 587] on img at bounding box center [371, 565] width 65 height 44
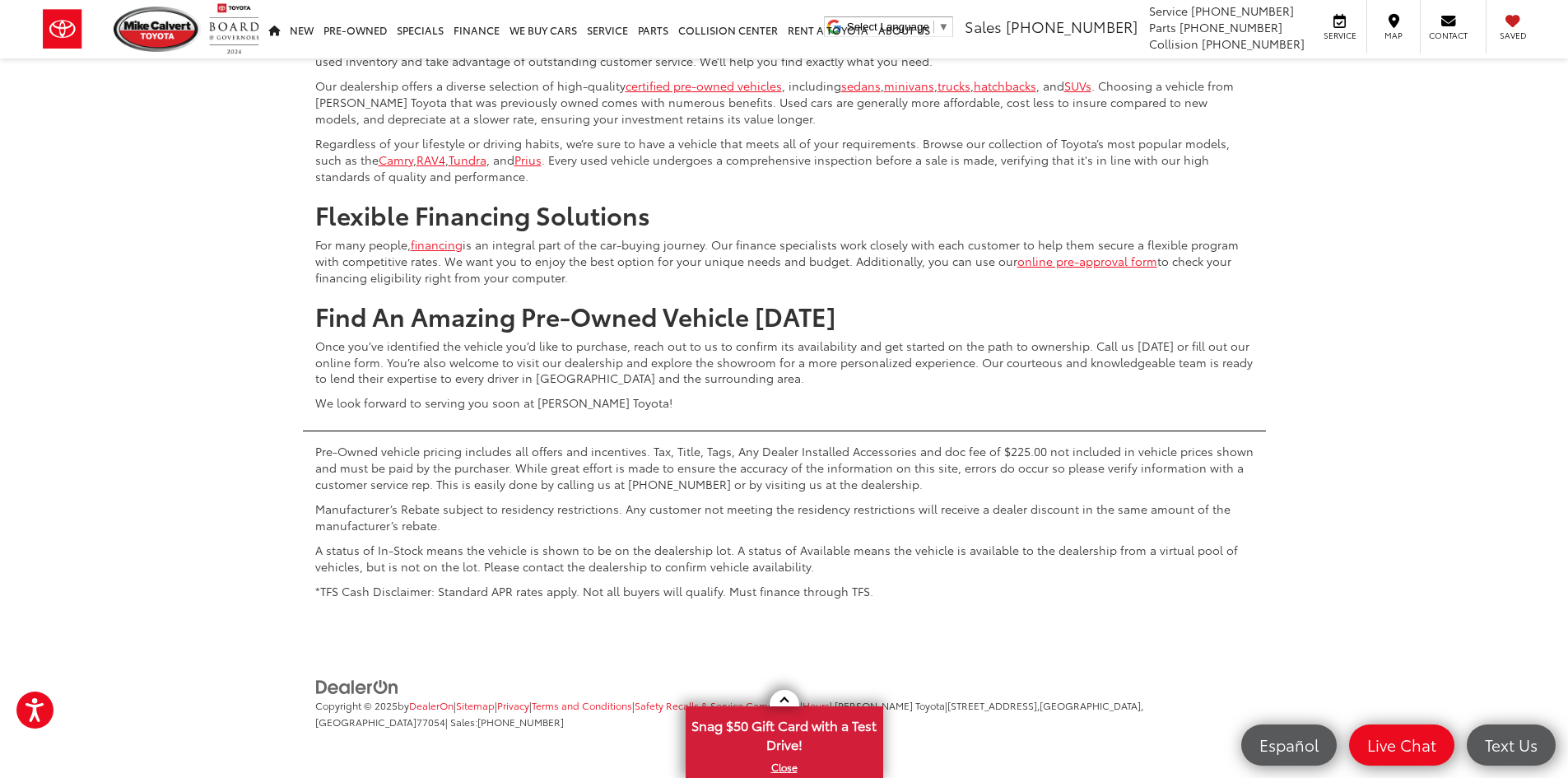
scroll to position [8126, 0]
